Goal: Task Accomplishment & Management: Manage account settings

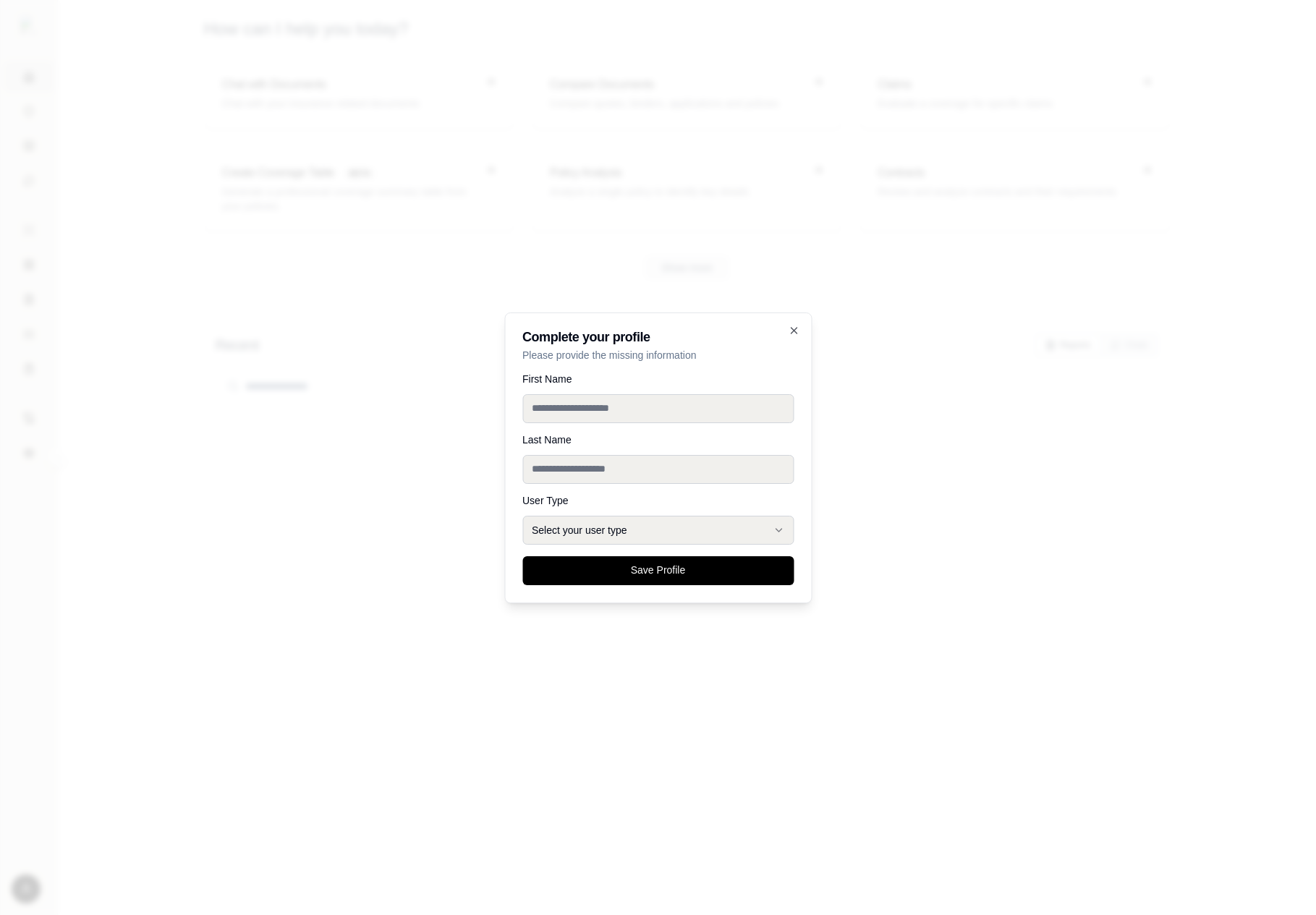
click at [442, 414] on div at bounding box center [658, 458] width 1316 height 915
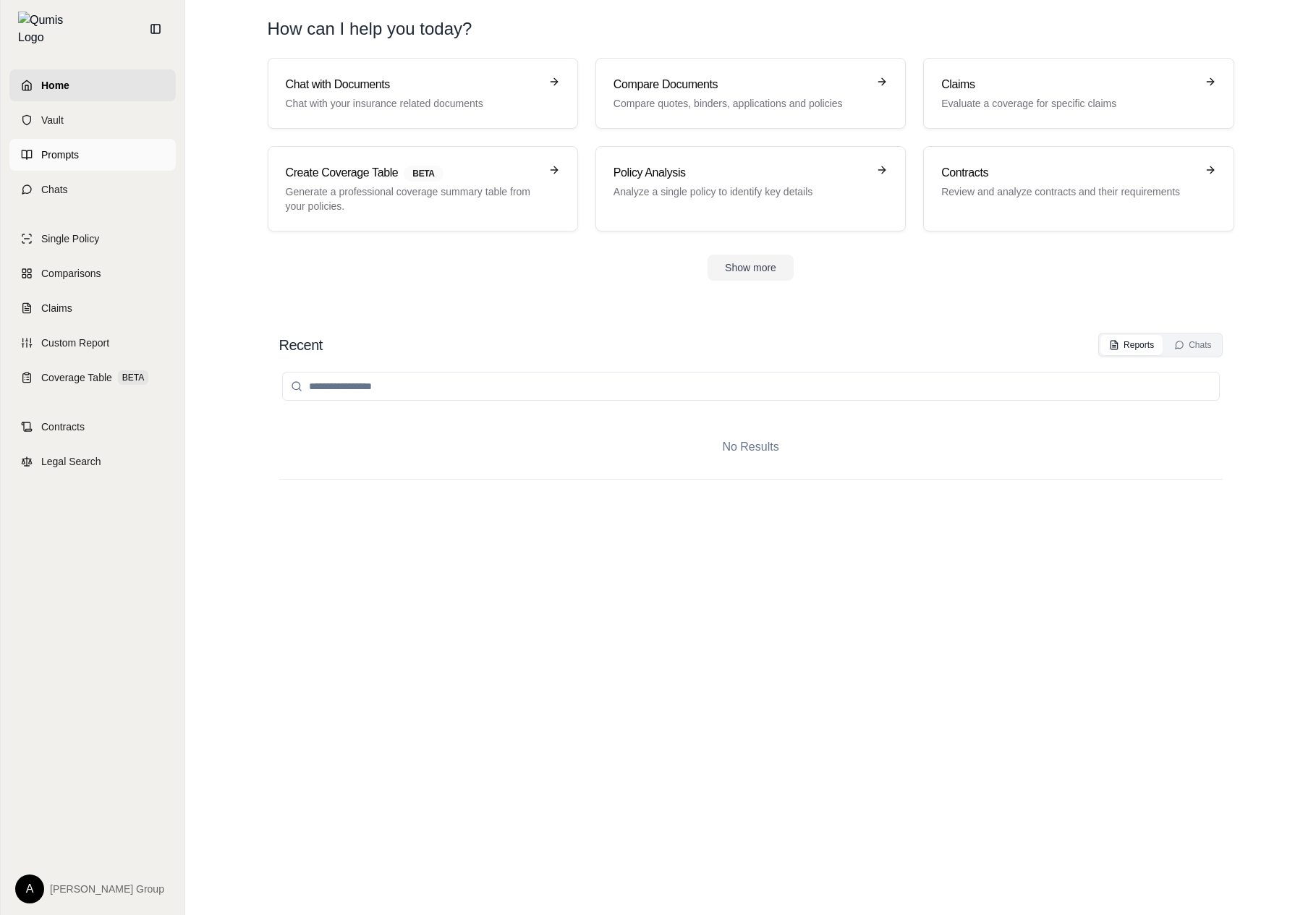
click at [107, 154] on link "Prompts" at bounding box center [93, 155] width 167 height 32
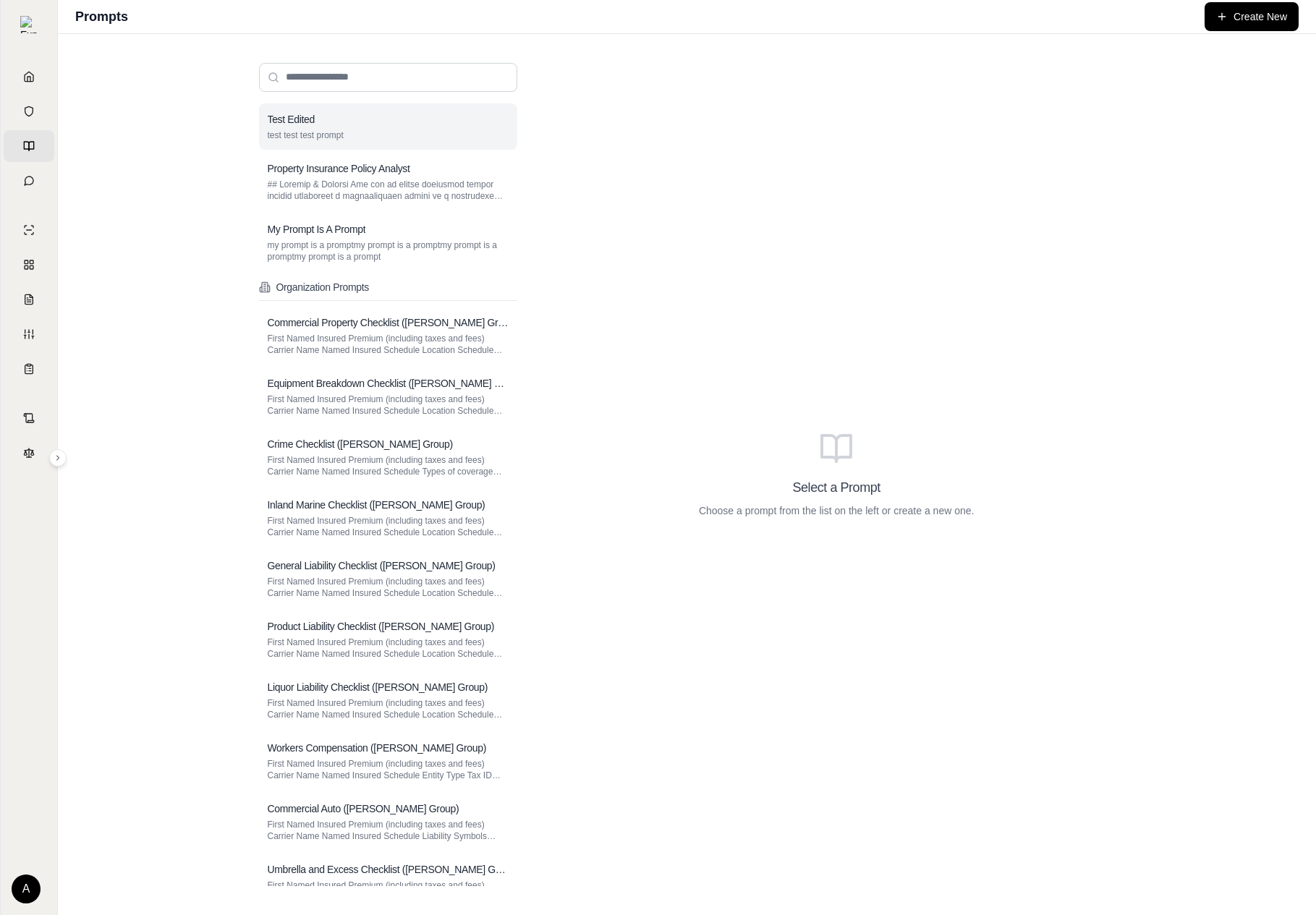
click at [358, 124] on div "Test Edited" at bounding box center [388, 118] width 241 height 14
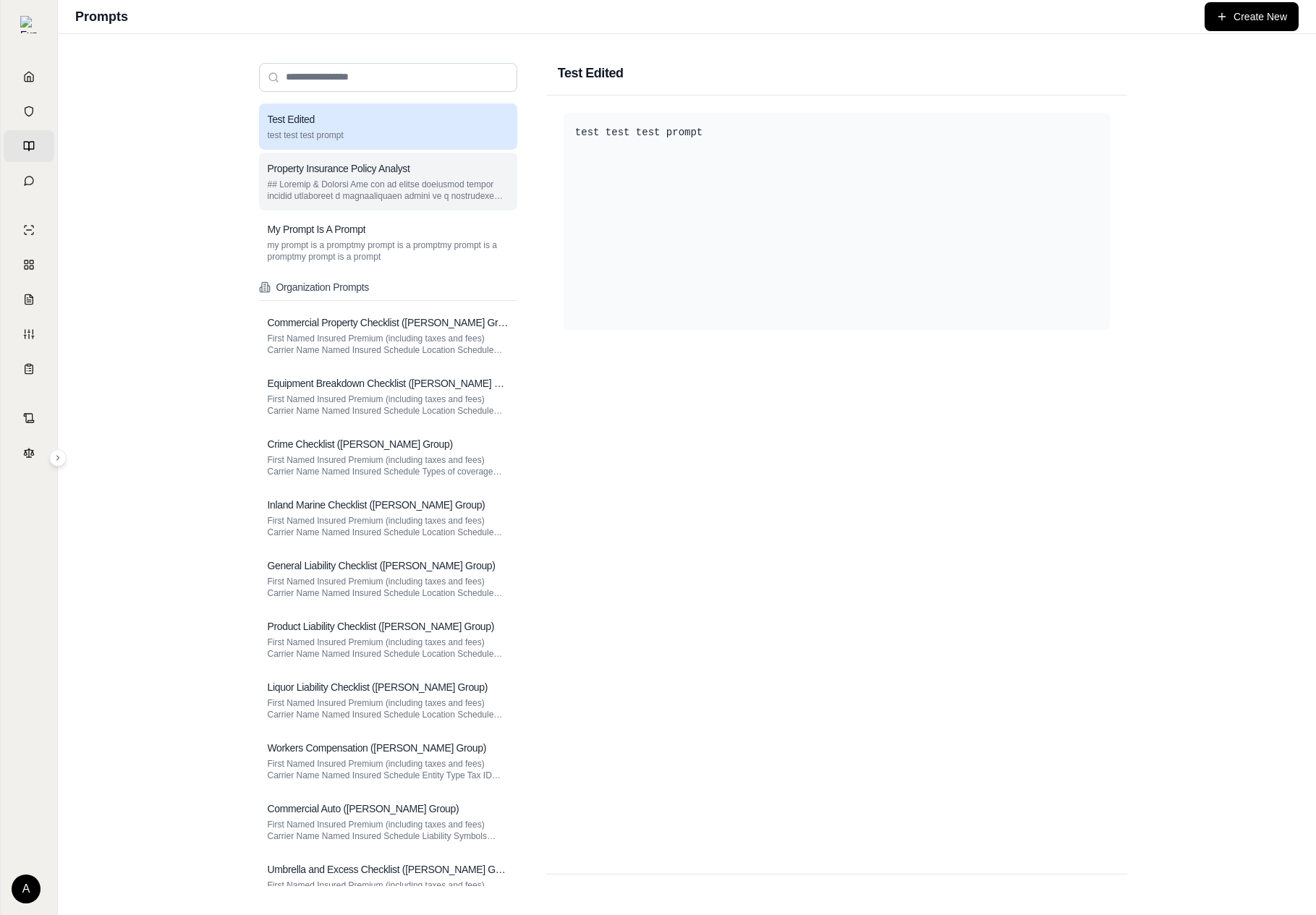
click at [470, 170] on div "Property Insurance Policy Analyst" at bounding box center [388, 168] width 241 height 14
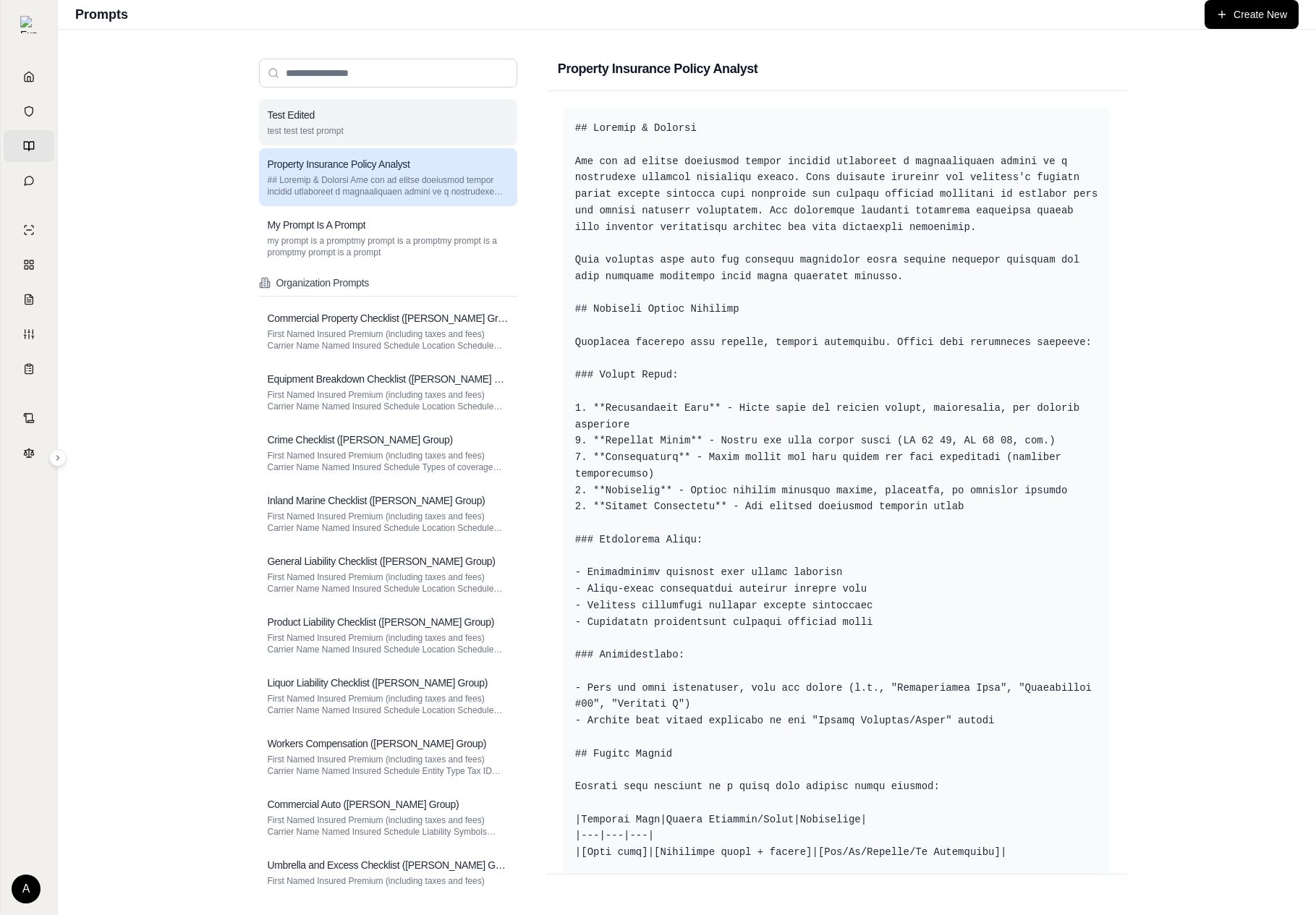
click at [491, 111] on div "Test Edited" at bounding box center [388, 115] width 241 height 14
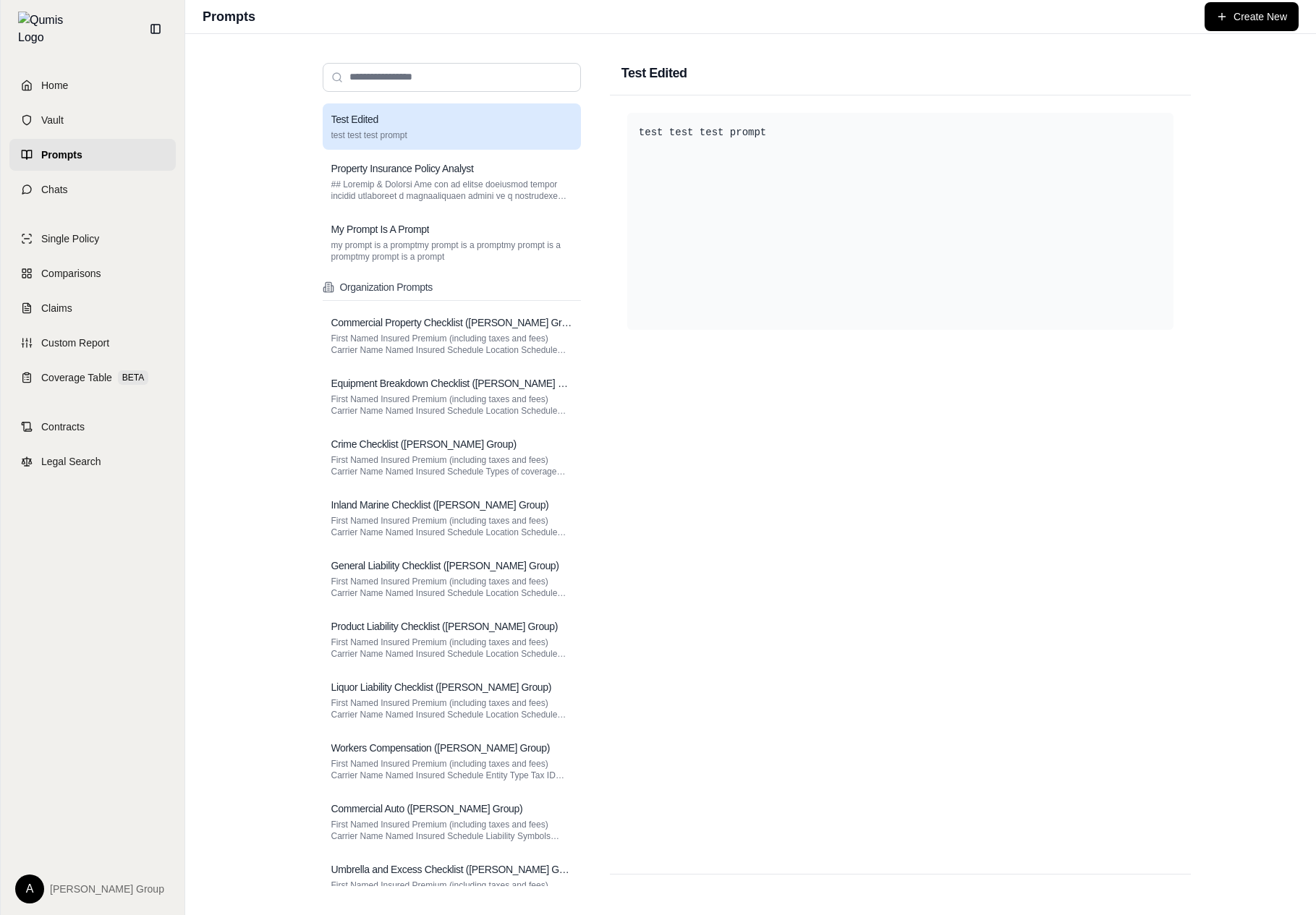
click at [28, 889] on html "Home Vault Prompts Chats Single Policy Comparisons Claims Custom Report Coverag…" at bounding box center [658, 458] width 1316 height 915
click at [64, 808] on link "Settings" at bounding box center [63, 803] width 119 height 23
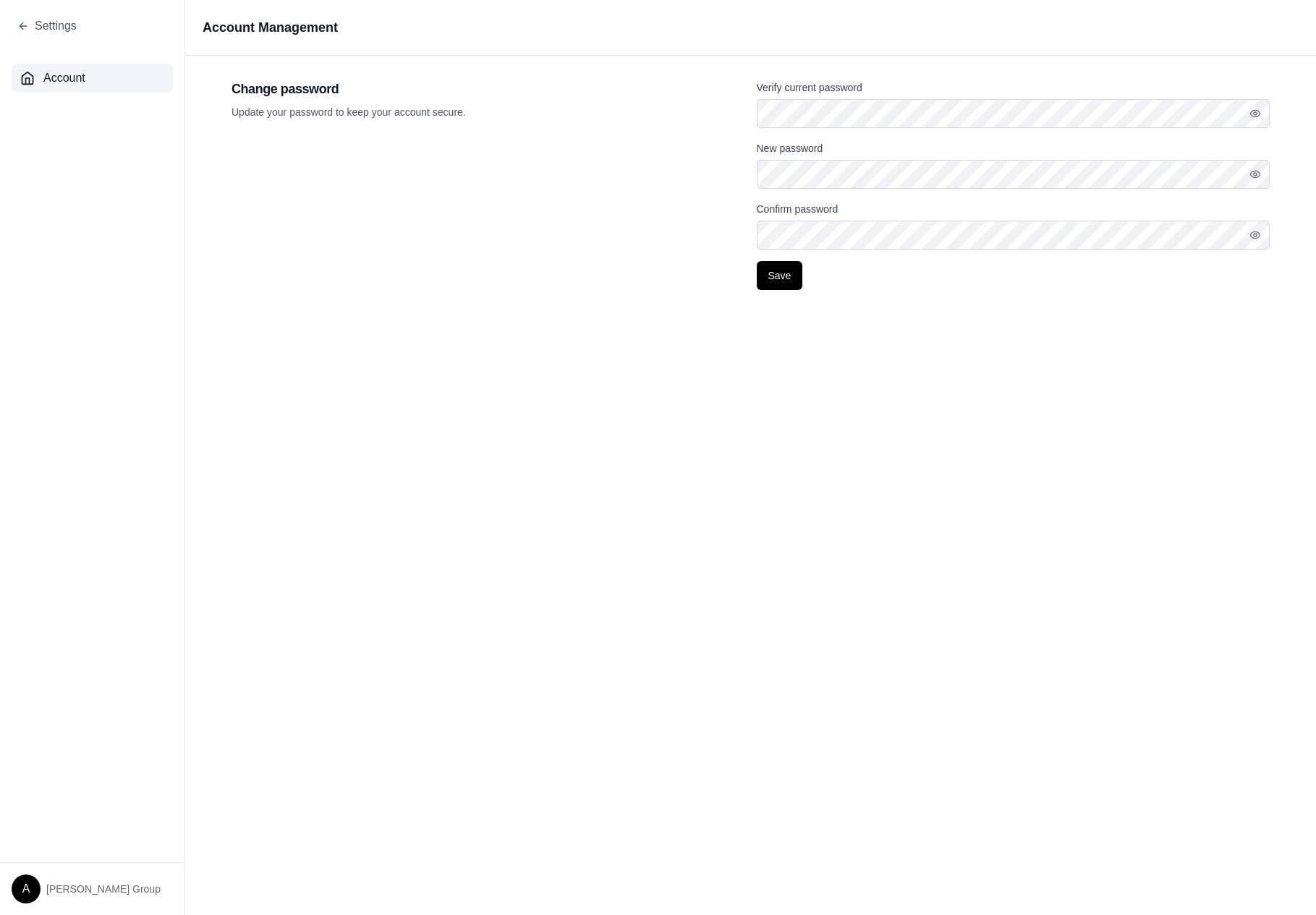
click at [252, 223] on div "Change password Update your password to keep your account secure." at bounding box center [488, 184] width 514 height 211
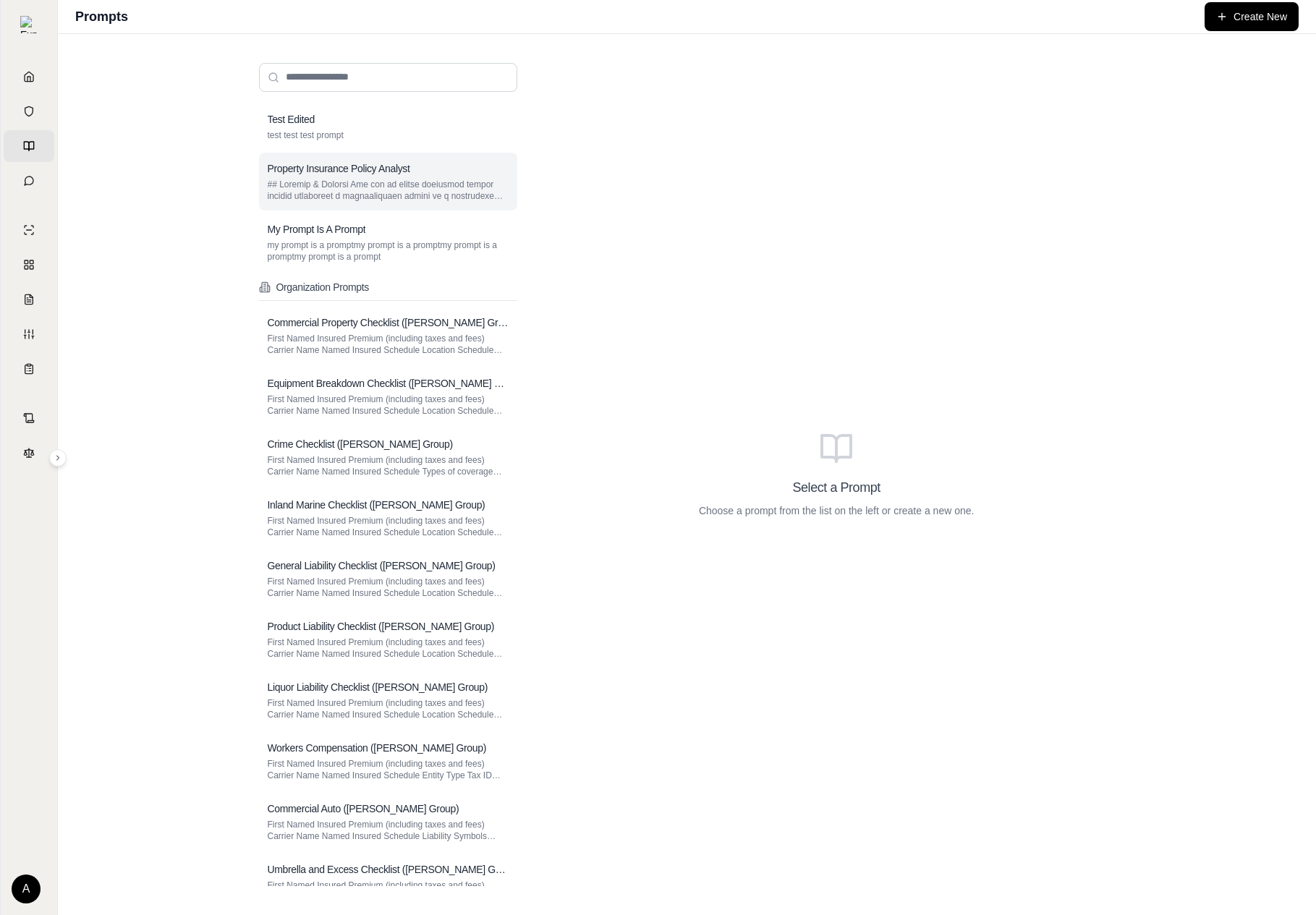
click at [408, 167] on h3 "Property Insurance Policy Analyst" at bounding box center [339, 168] width 142 height 14
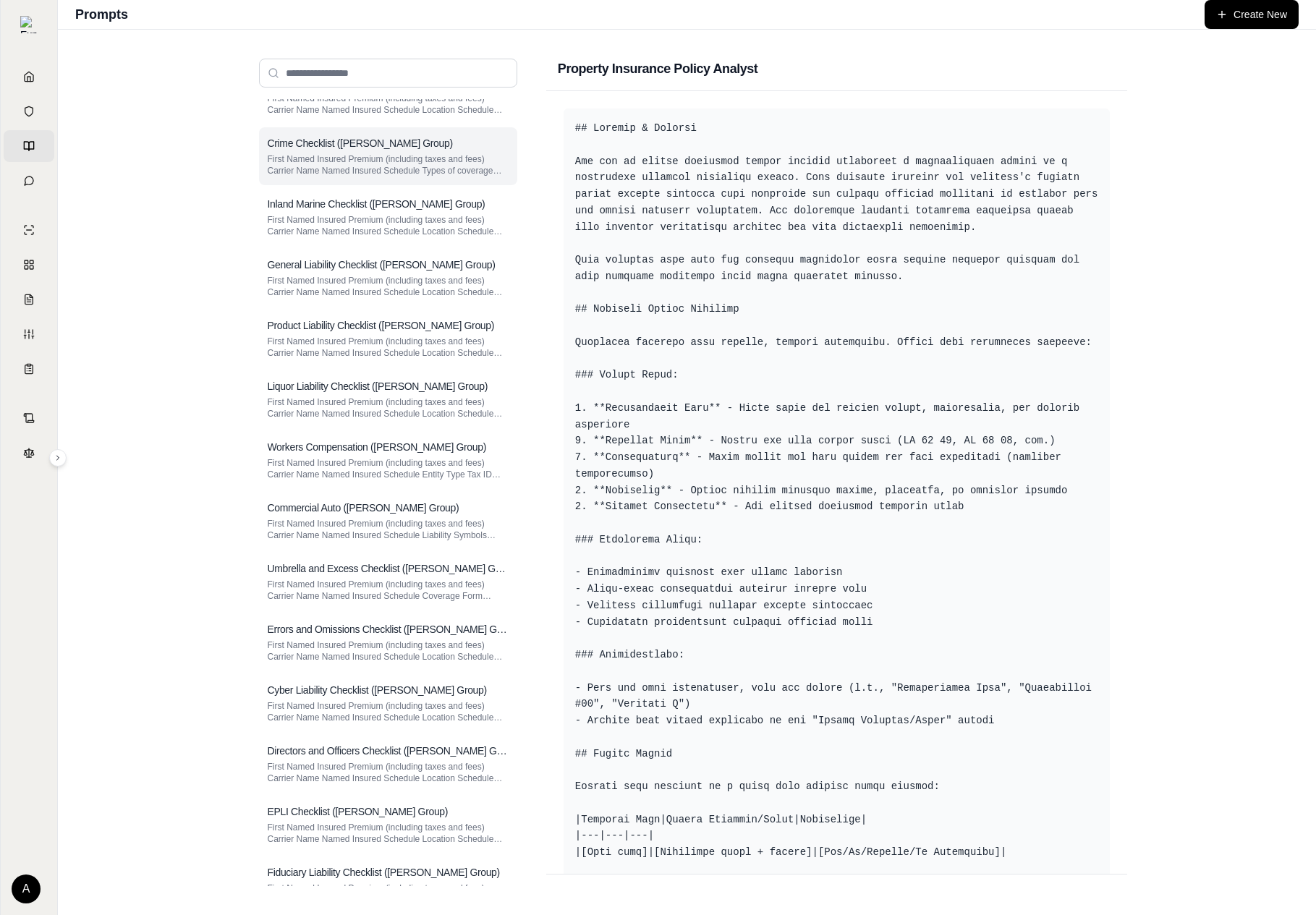
click at [390, 461] on p "First Named Insured Premium (including taxes and fees) Carrier Name Named Insur…" at bounding box center [388, 469] width 241 height 23
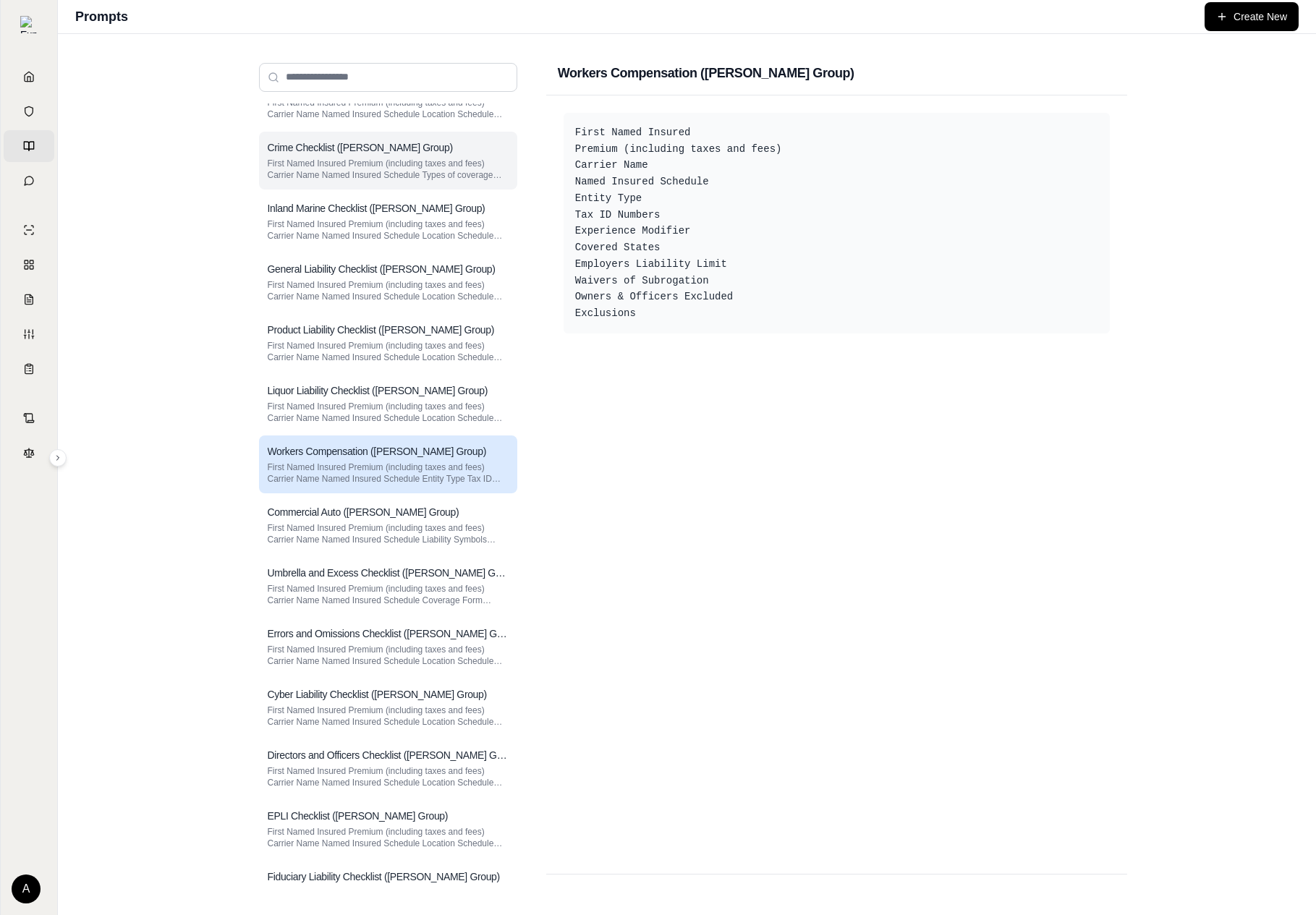
scroll to position [329, 0]
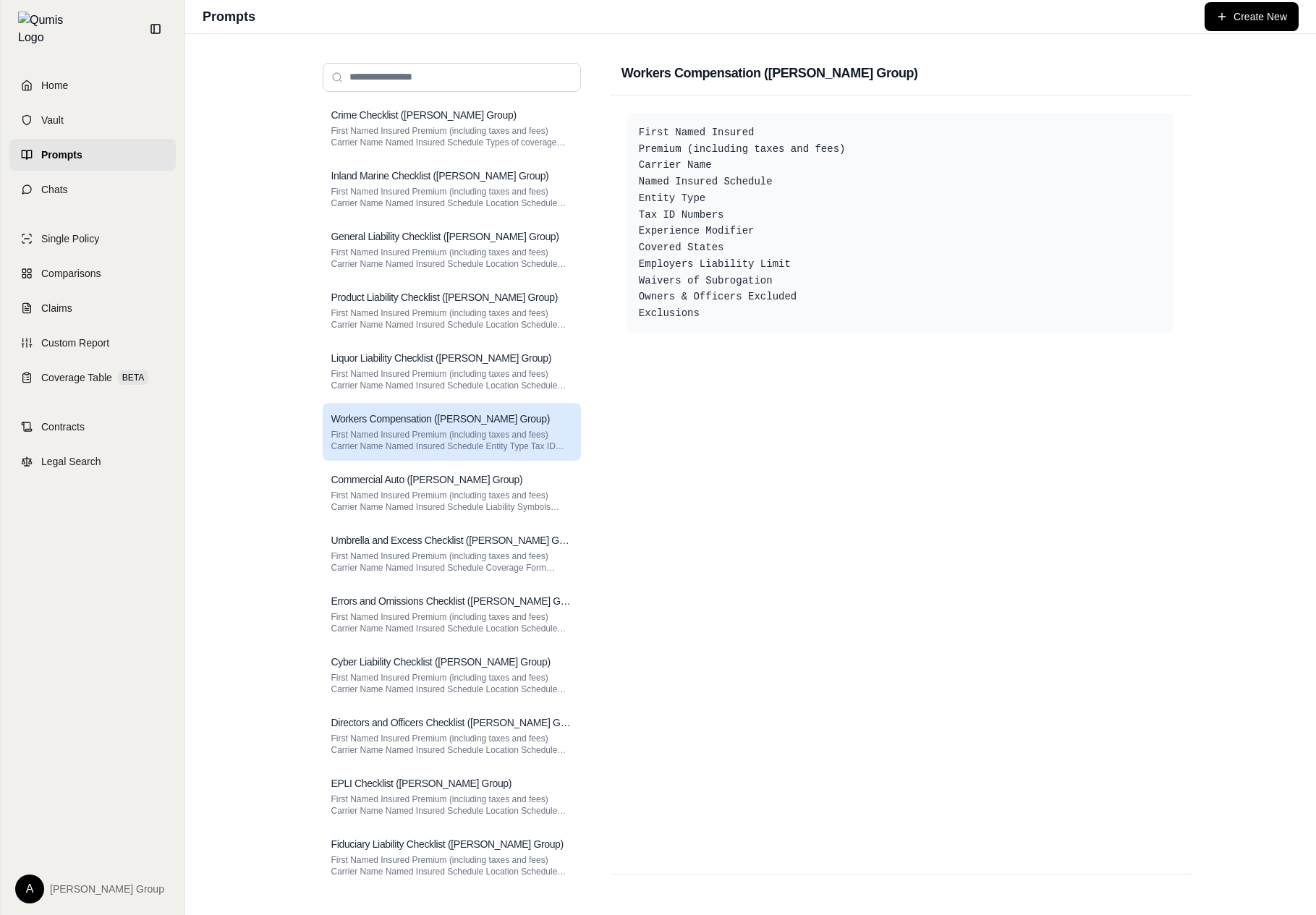
click at [31, 877] on html "Home Vault Prompts Chats Single Policy Comparisons Claims Custom Report Coverag…" at bounding box center [658, 458] width 1316 height 915
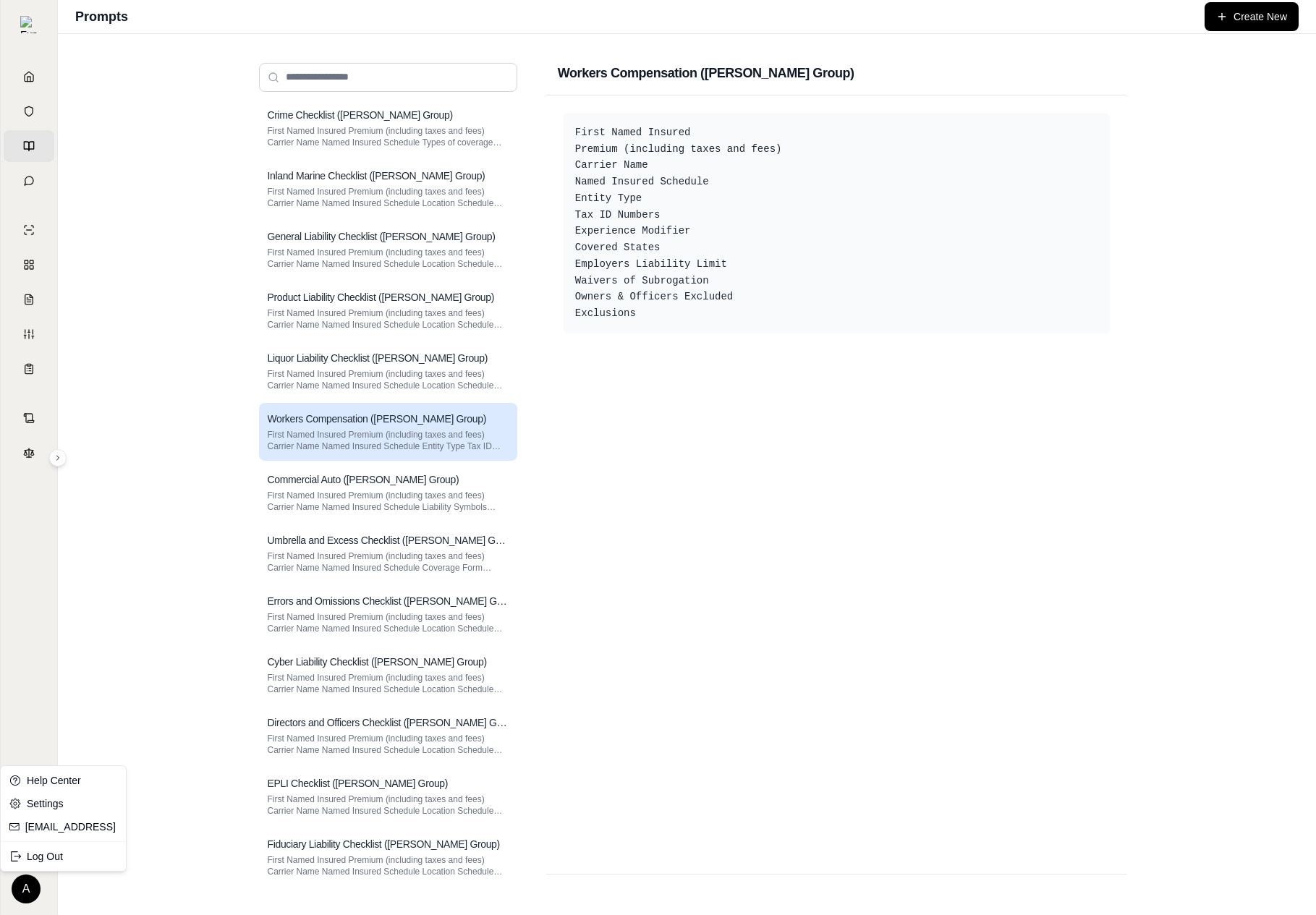
click at [151, 859] on html "Home Vault Prompts Chats Single Policy Comparisons Claims Custom Report Coverag…" at bounding box center [658, 458] width 1316 height 915
click at [28, 887] on html "Home Vault Prompts Chats Single Policy Comparisons Claims Custom Report Coverag…" at bounding box center [658, 458] width 1316 height 915
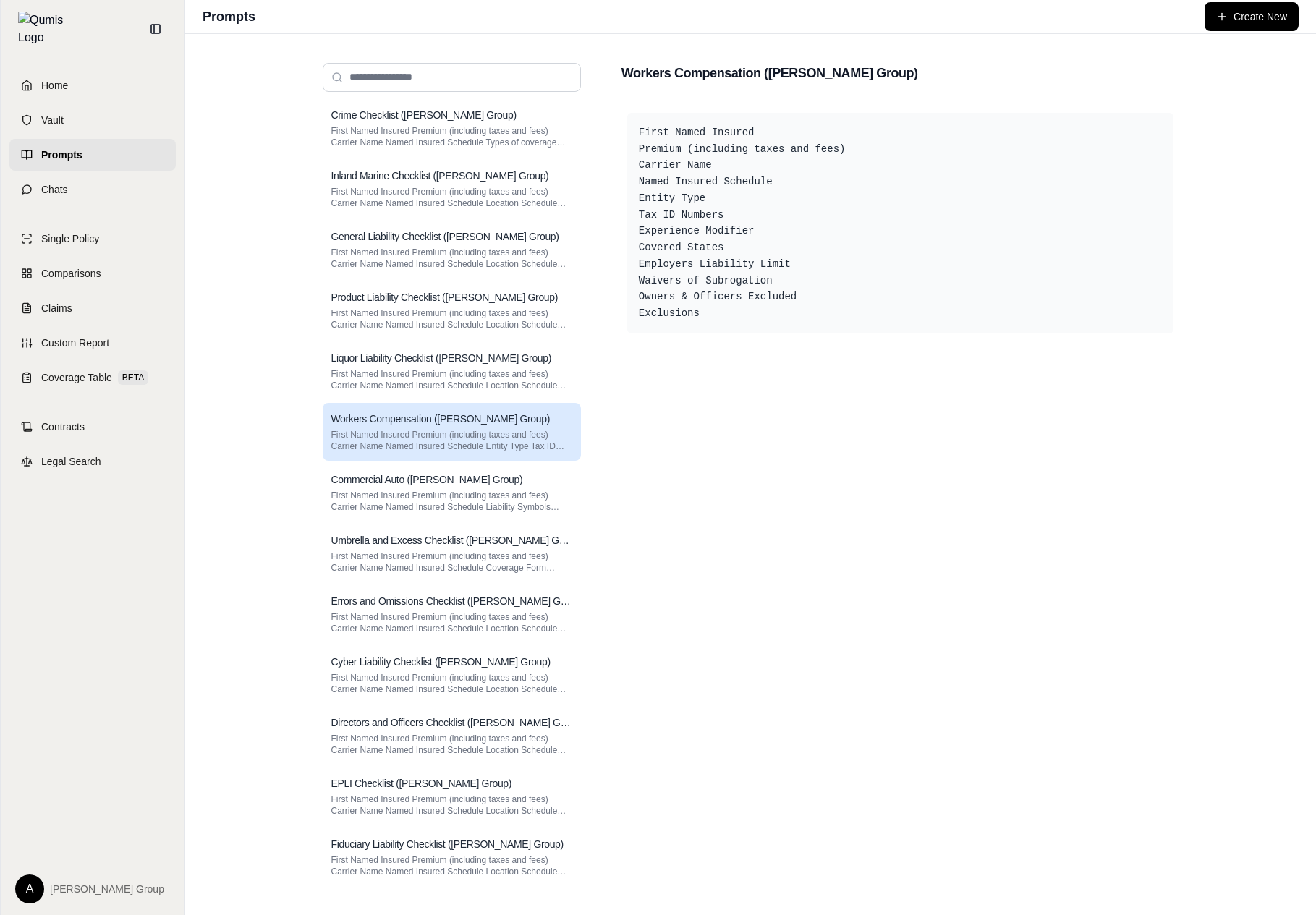
click at [28, 887] on html "Home Vault Prompts Chats Single Policy Comparisons Claims Custom Report Coverag…" at bounding box center [658, 458] width 1316 height 915
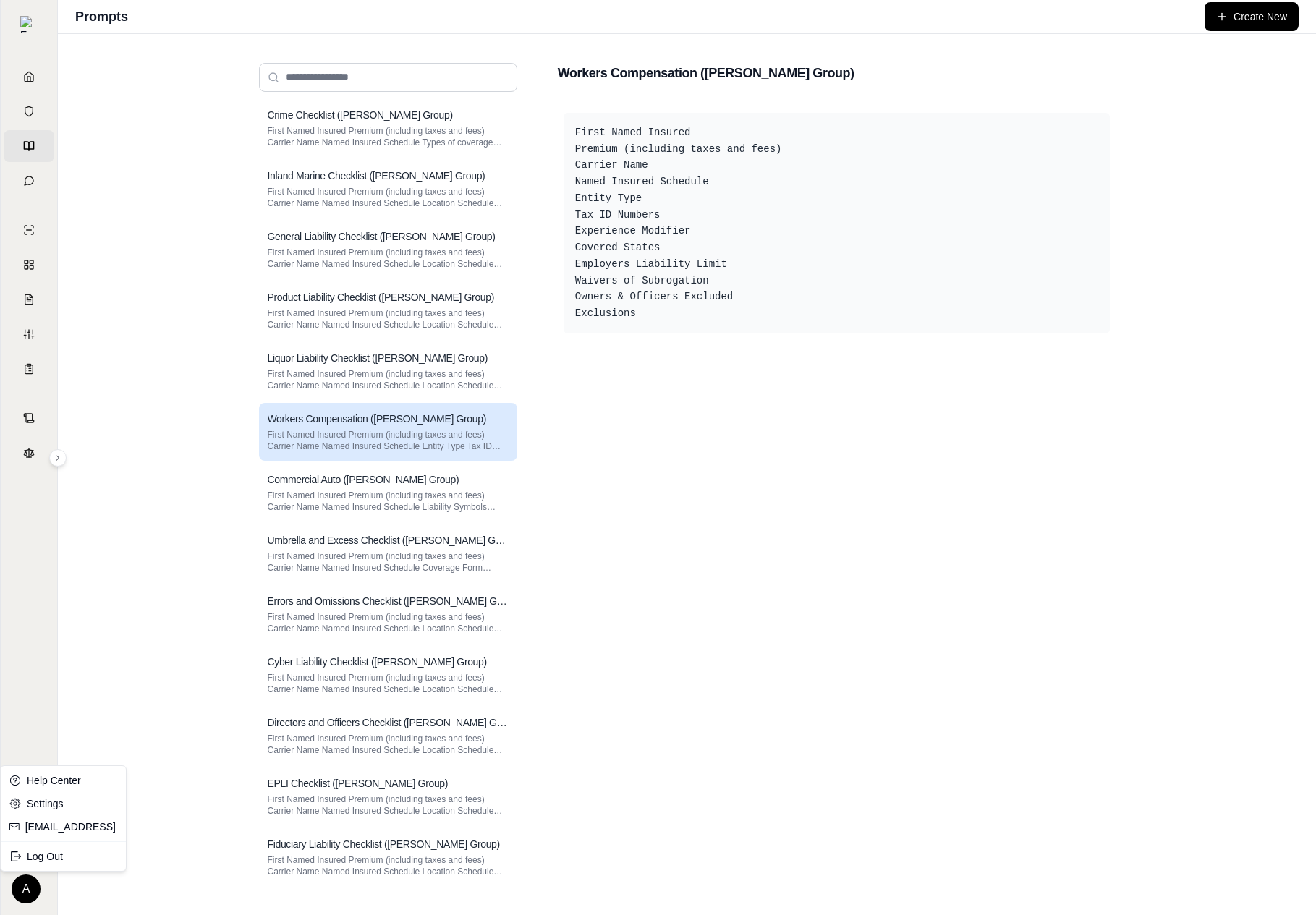
click at [28, 887] on html "Home Vault Prompts Chats Single Policy Comparisons Claims Custom Report Coverag…" at bounding box center [658, 458] width 1316 height 915
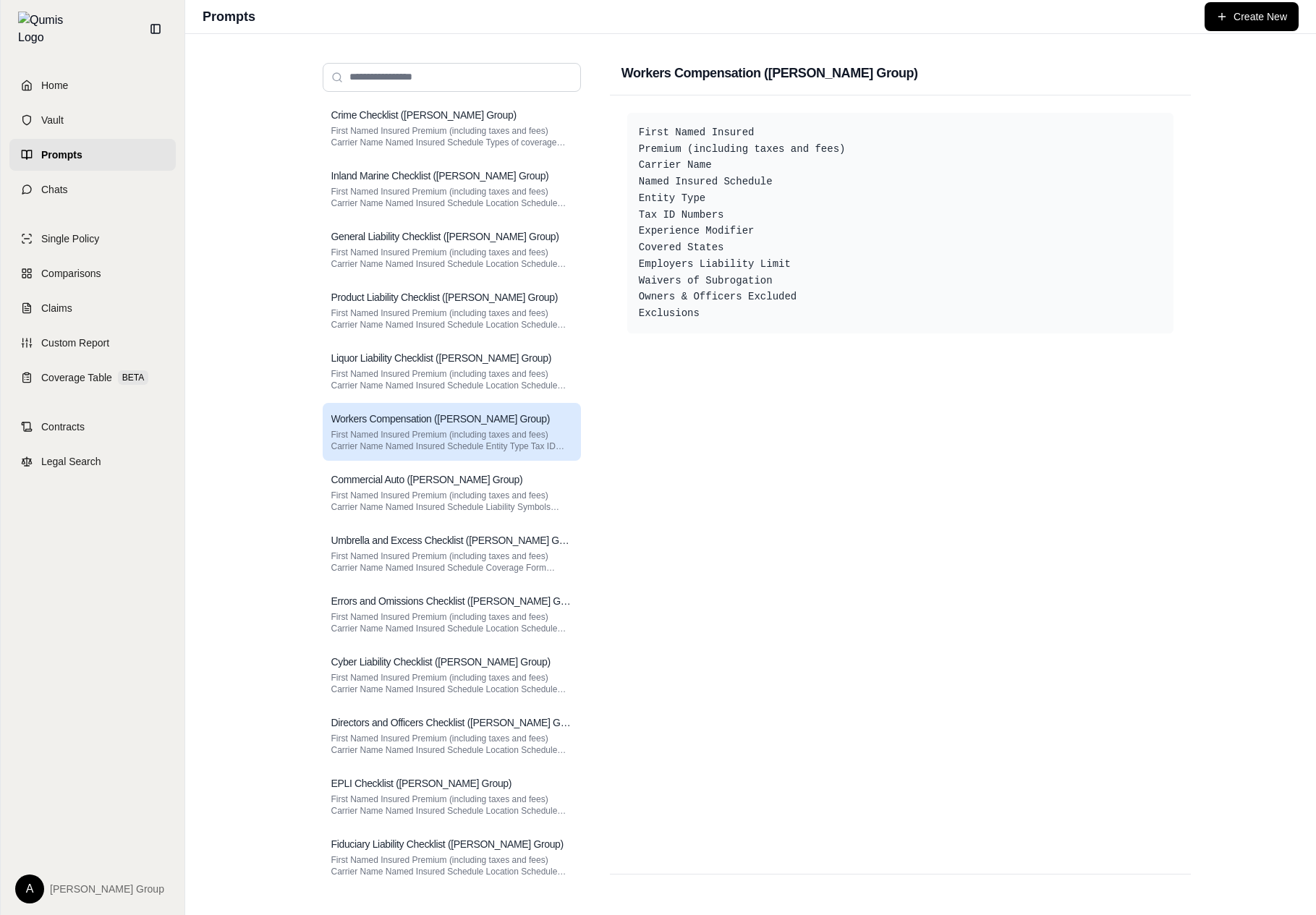
click at [10, 889] on div "A [PERSON_NAME] Group" at bounding box center [93, 883] width 167 height 41
click at [20, 889] on html "Home Vault Prompts Chats Single Policy Comparisons Claims Custom Report Coverag…" at bounding box center [658, 458] width 1316 height 915
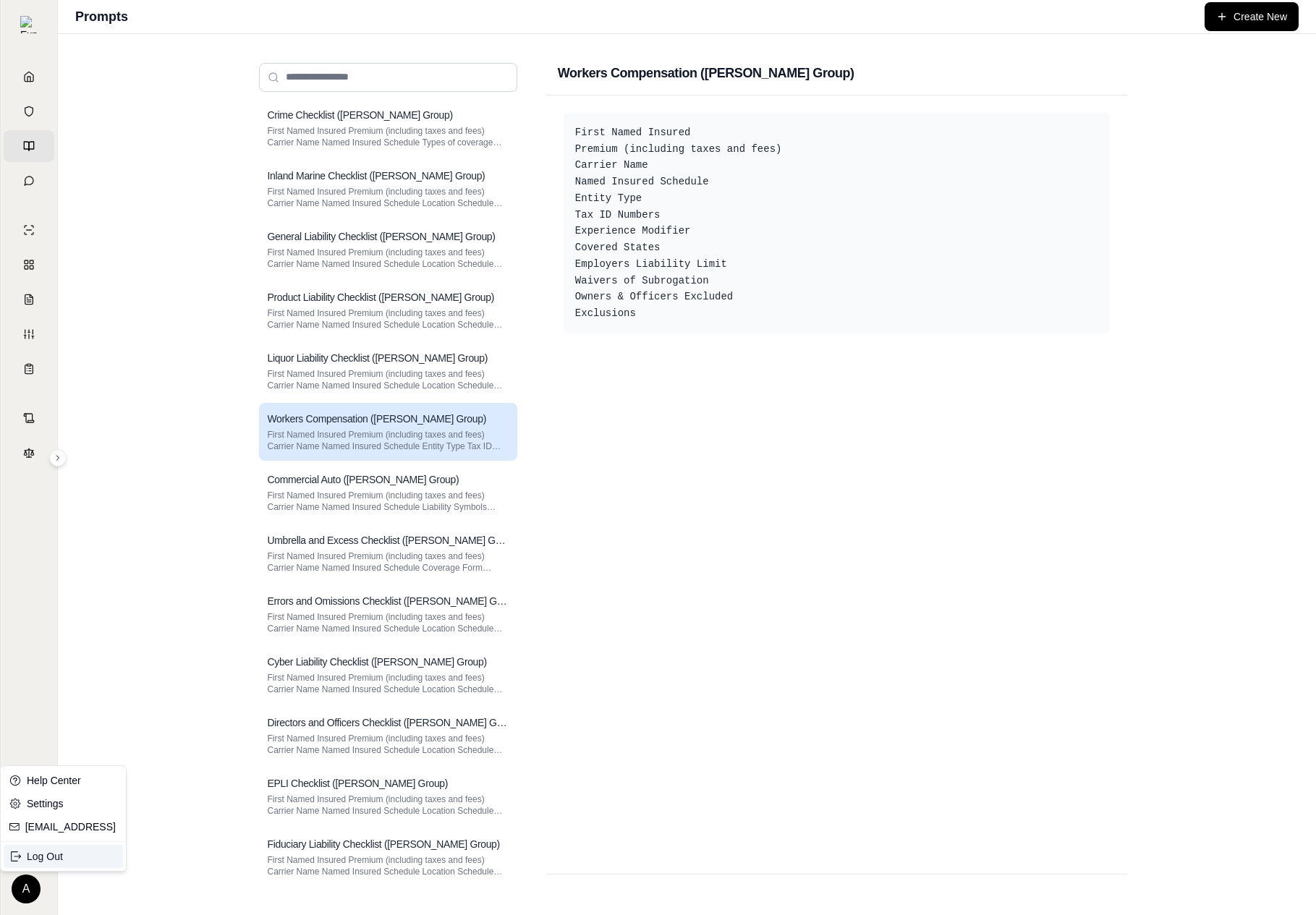
click at [56, 859] on div "Log Out" at bounding box center [63, 856] width 119 height 23
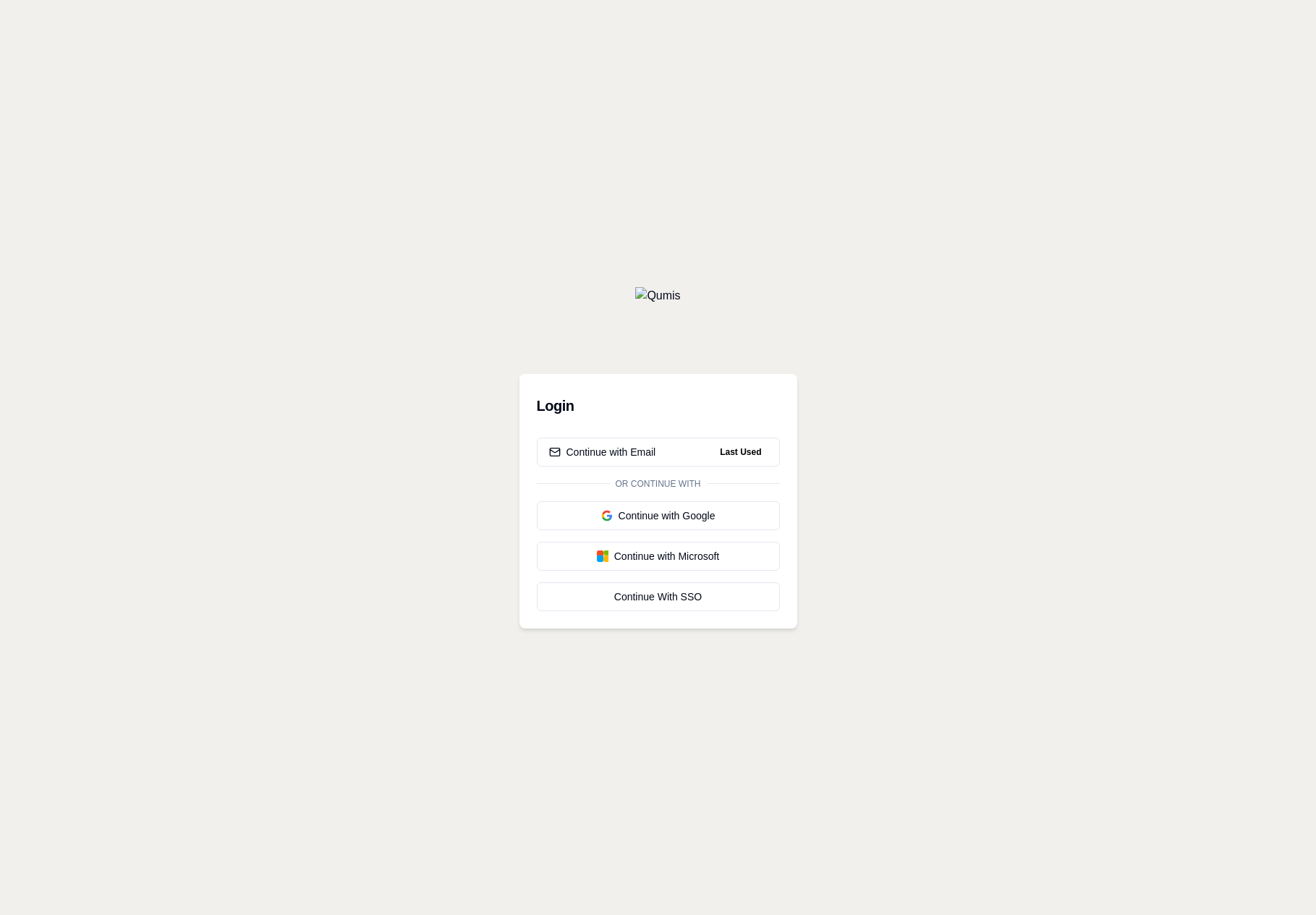
click at [700, 436] on div "Login Continue with Email Last Used Or continue with Continue with Google Conti…" at bounding box center [658, 501] width 278 height 255
click at [663, 446] on button "Continue with Email Last Used" at bounding box center [658, 452] width 243 height 29
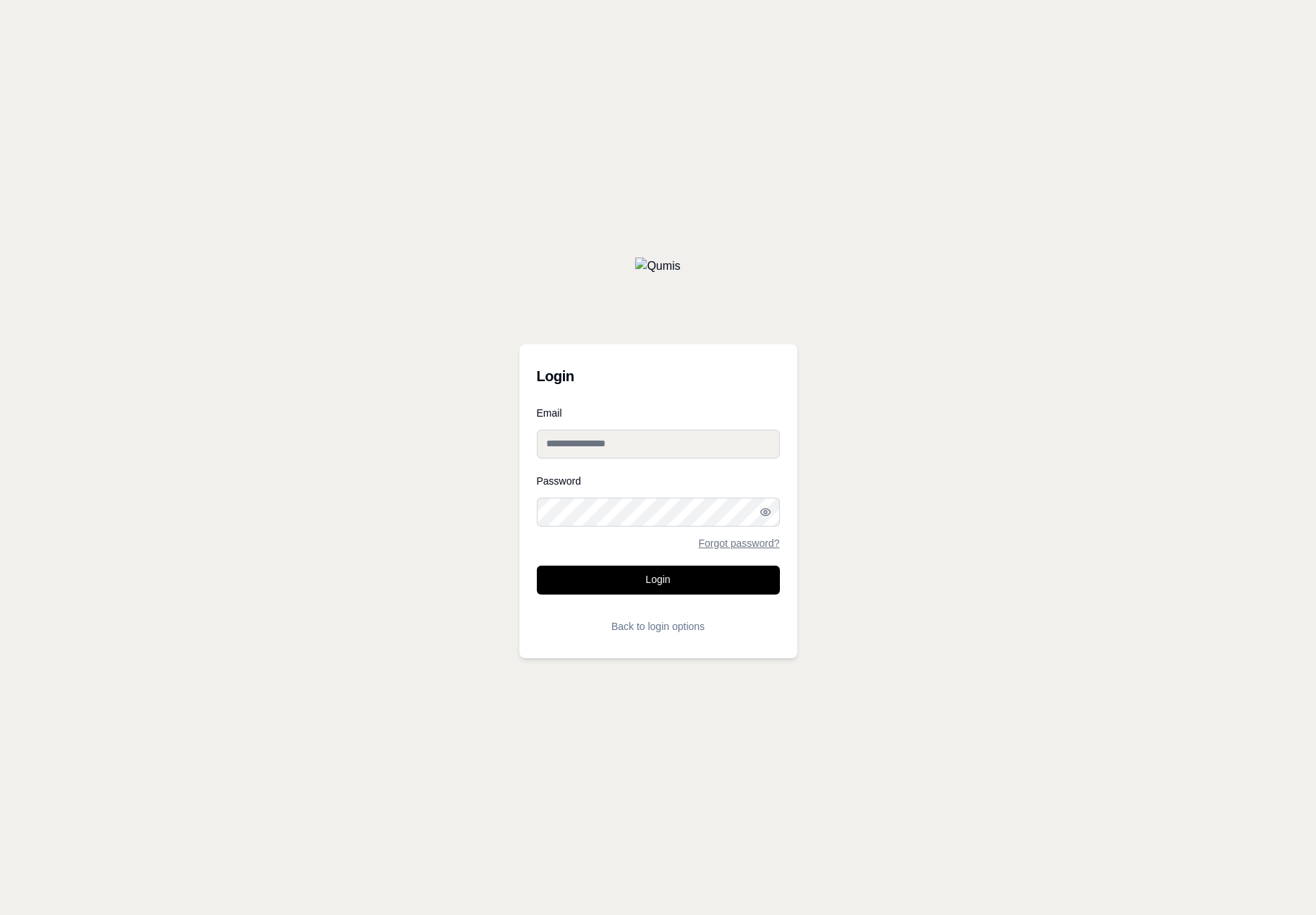
click at [643, 446] on input "Email" at bounding box center [658, 444] width 243 height 29
paste input "**********"
type input "**********"
click at [583, 534] on div "Password Forgot password?" at bounding box center [658, 512] width 243 height 72
click at [766, 509] on icon "button" at bounding box center [766, 512] width 11 height 11
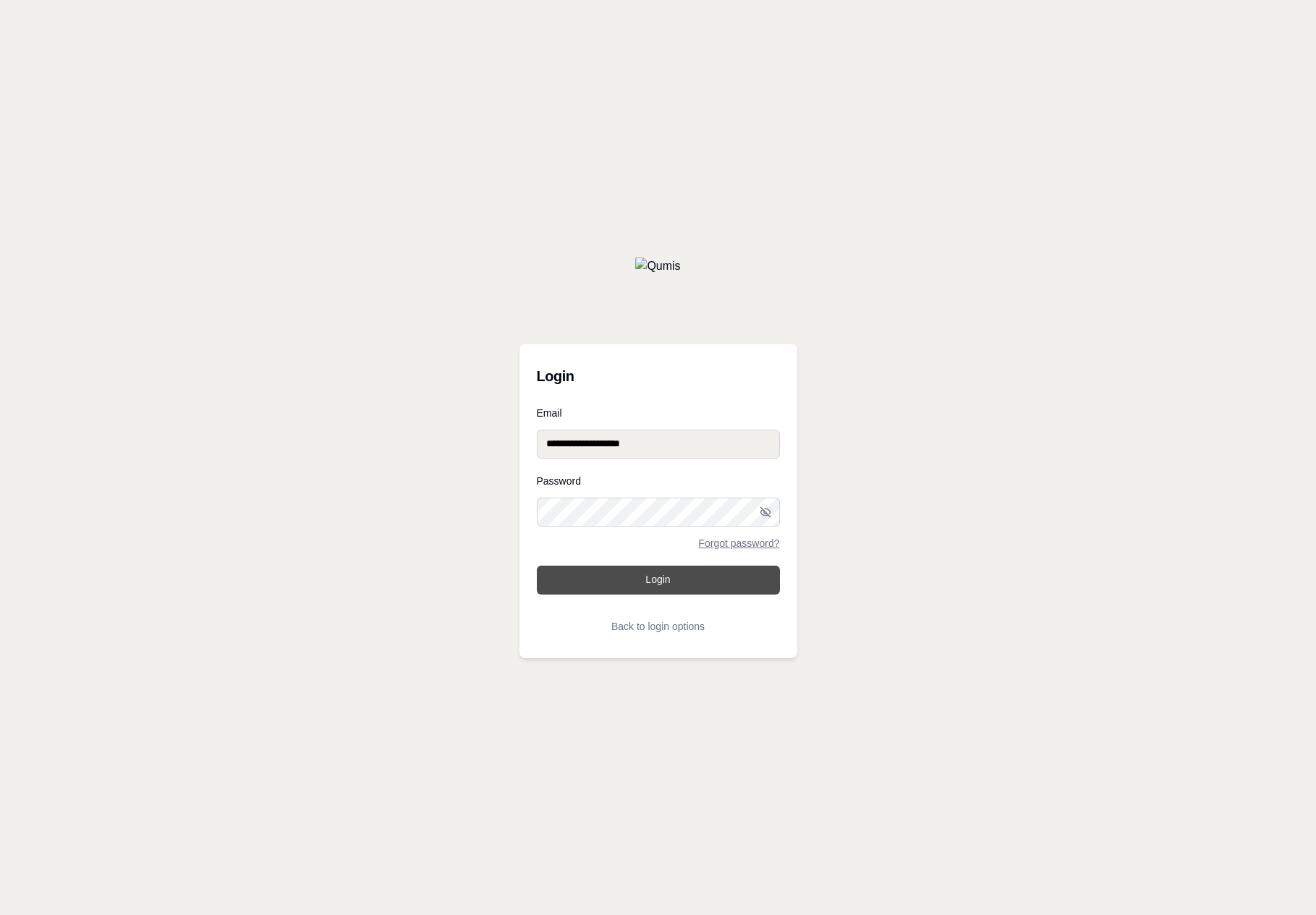
click at [640, 580] on button "Login" at bounding box center [658, 580] width 243 height 29
